Goal: Transaction & Acquisition: Purchase product/service

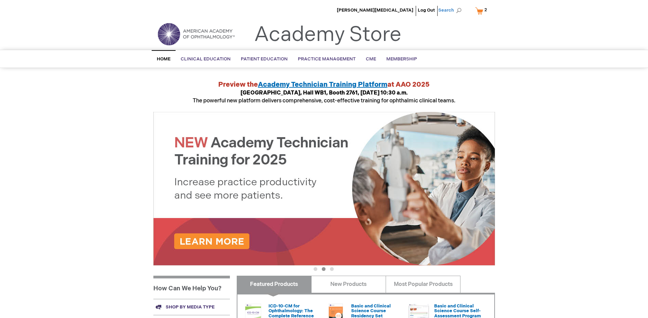
click at [453, 12] on span "Search" at bounding box center [451, 10] width 26 height 14
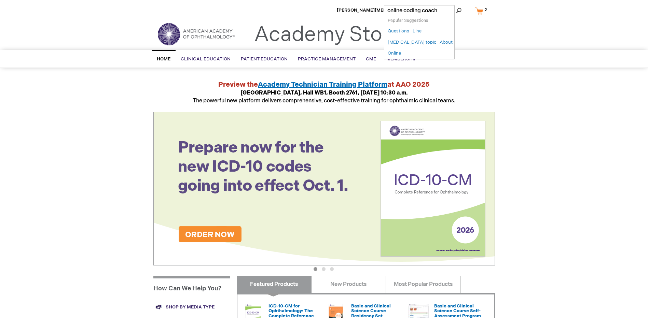
type input "online coding coach"
click at [456, 5] on button "Search" at bounding box center [458, 10] width 5 height 11
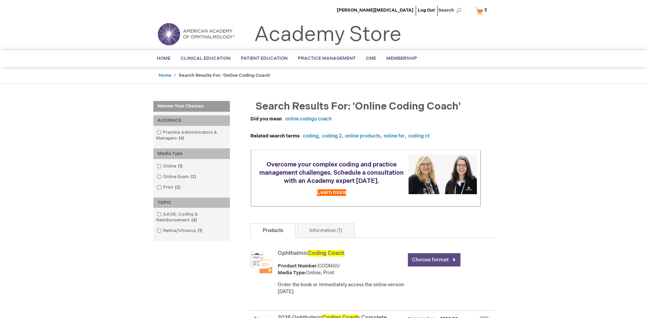
click at [432, 259] on link "Choose format" at bounding box center [434, 259] width 53 height 13
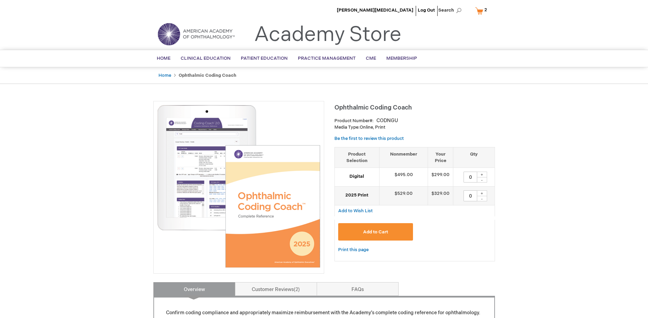
click at [484, 175] on div "+" at bounding box center [482, 175] width 10 height 6
type input "2"
click at [382, 228] on button "Add to Cart" at bounding box center [375, 231] width 75 height 17
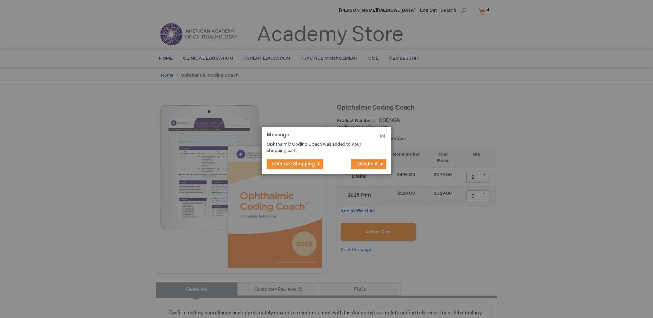
click at [373, 164] on span "Checkout" at bounding box center [367, 164] width 22 height 6
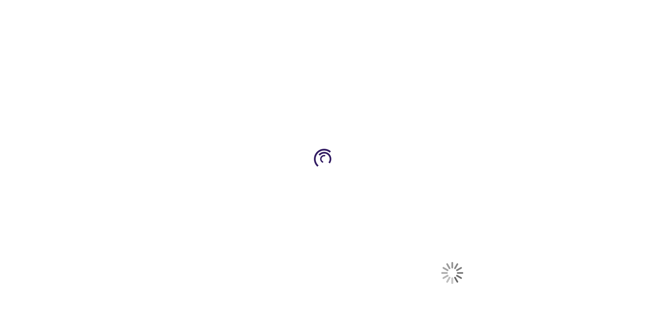
select select "US"
select select "24"
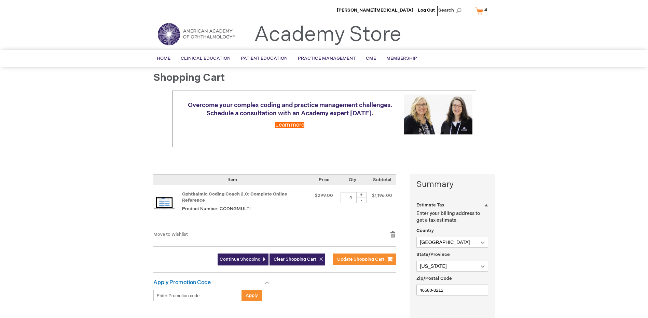
click at [361, 201] on div "-" at bounding box center [361, 200] width 10 height 5
type input "2"
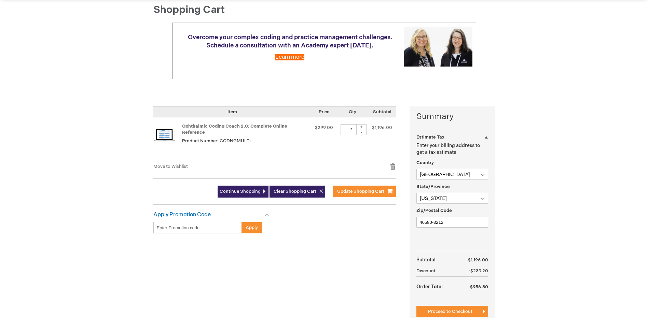
scroll to position [68, 0]
click at [350, 189] on span "Update Shopping Cart" at bounding box center [360, 191] width 47 height 5
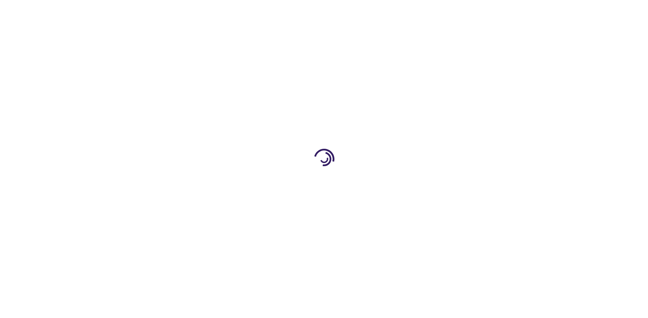
select select "US"
select select "24"
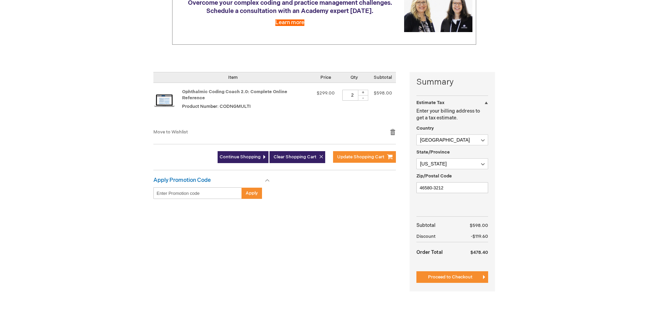
scroll to position [137, 0]
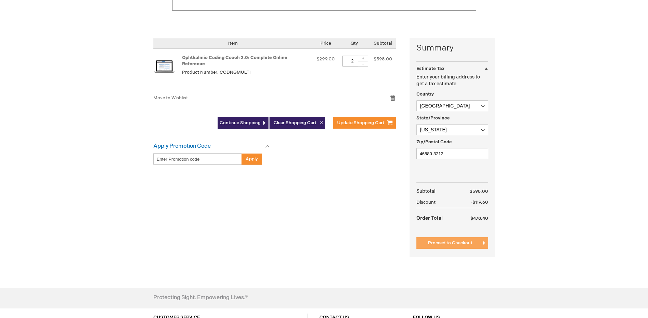
click at [462, 242] on span "Proceed to Checkout" at bounding box center [450, 242] width 44 height 5
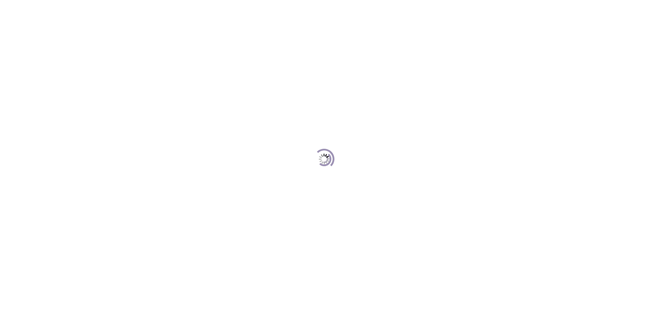
scroll to position [94, 0]
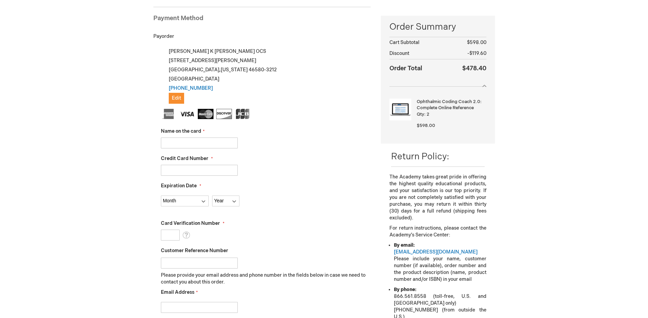
click at [180, 143] on input "Name on the card" at bounding box center [199, 143] width 77 height 11
type input "[PERSON_NAME]"
click at [187, 172] on input "Credit Card Number" at bounding box center [199, 170] width 77 height 11
type input "[CREDIT_CARD_NUMBER]"
click at [204, 204] on select "Month [DATE] - [DATE] - [DATE] - [DATE] - [DATE] - [DATE] - [DATE] - [DATE] - […" at bounding box center [185, 201] width 48 height 11
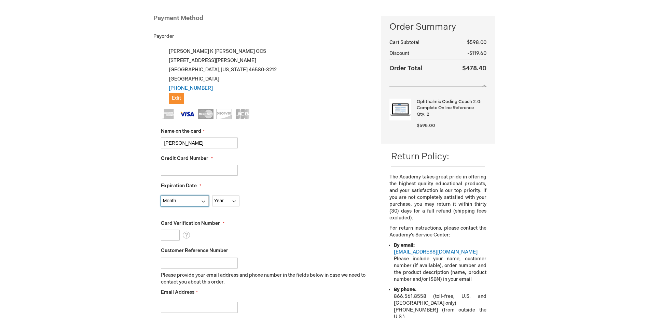
select select "1"
click at [161, 196] on select "Month [DATE] - [DATE] - [DATE] - [DATE] - [DATE] - [DATE] - [DATE] - [DATE] - […" at bounding box center [185, 201] width 48 height 11
click at [233, 202] on select "Year [DATE] 2026 2027 2028 2029 2030 2031 2032 2033 2034 2035" at bounding box center [225, 201] width 27 height 11
select select "2028"
click at [212, 196] on select "Year [DATE] 2026 2027 2028 2029 2030 2031 2032 2033 2034 2035" at bounding box center [225, 201] width 27 height 11
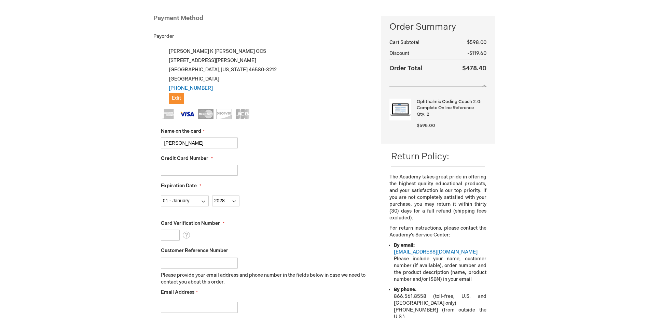
click at [171, 237] on input "Card Verification Number" at bounding box center [170, 235] width 19 height 11
type input "792"
click at [183, 306] on input "Email Address" at bounding box center [199, 307] width 77 height 11
type input "jwhitehead@gecenter.com"
click at [315, 279] on p "Please provide your email address and phone number in the fields below in case …" at bounding box center [266, 279] width 210 height 14
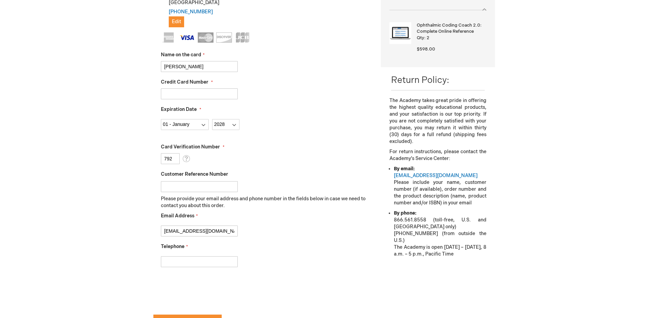
scroll to position [196, 0]
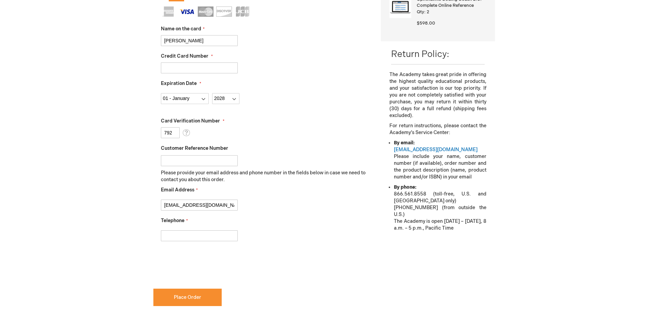
click at [209, 229] on div at bounding box center [266, 234] width 210 height 14
click at [173, 236] on input "Telephone" at bounding box center [199, 236] width 77 height 11
type input "574-371-4629"
checkbox input "true"
click at [191, 300] on span "Place Order" at bounding box center [187, 298] width 27 height 6
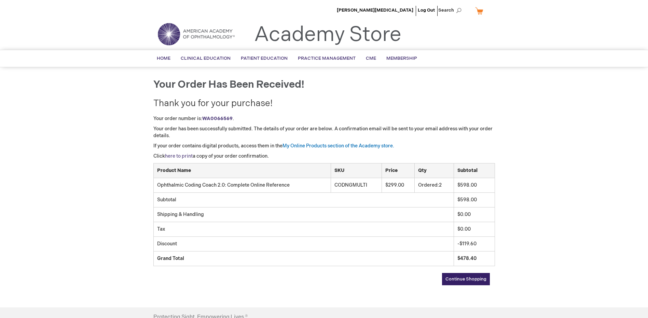
click at [185, 156] on link "here to print" at bounding box center [179, 156] width 28 height 6
click at [426, 9] on link "Log Out" at bounding box center [426, 10] width 17 height 5
